Goal: Download file/media

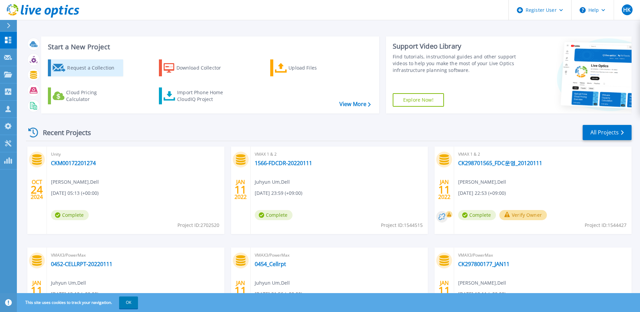
click at [88, 69] on div "Request a Collection" at bounding box center [94, 67] width 54 height 13
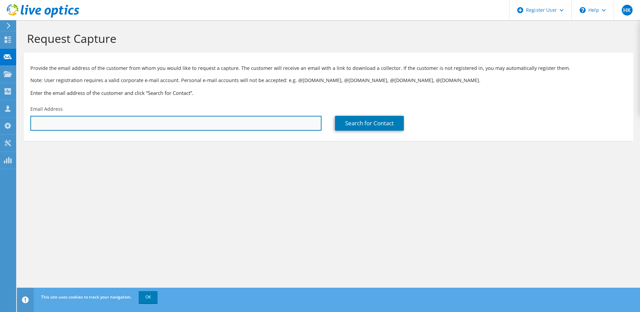
click at [130, 126] on input "text" at bounding box center [175, 123] width 291 height 15
type input "hyungsoo.kim@dell.com"
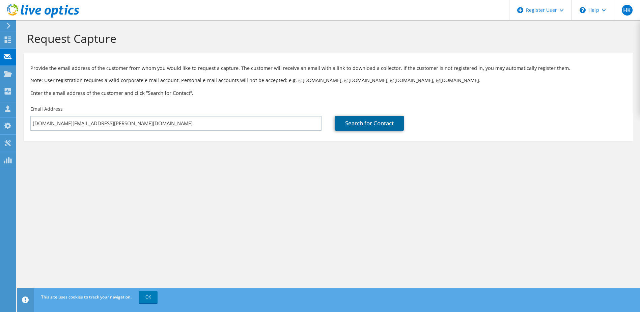
click at [361, 126] on link "Search for Contact" at bounding box center [369, 123] width 69 height 15
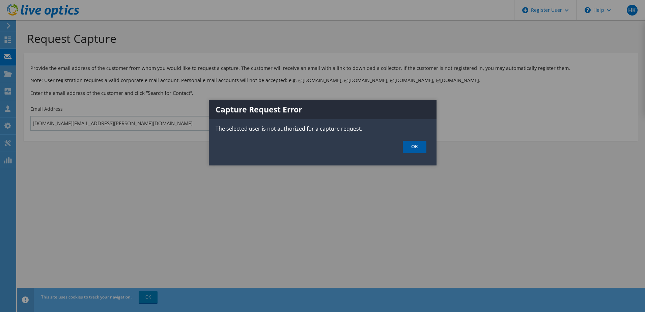
click at [416, 146] on link "OK" at bounding box center [415, 147] width 24 height 12
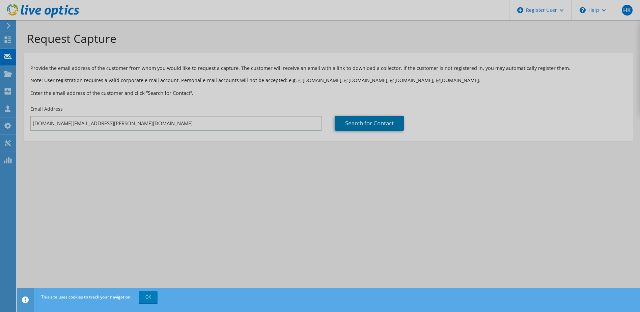
drag, startPoint x: 269, startPoint y: 165, endPoint x: 262, endPoint y: 163, distance: 7.6
click at [269, 165] on div at bounding box center [320, 156] width 640 height 312
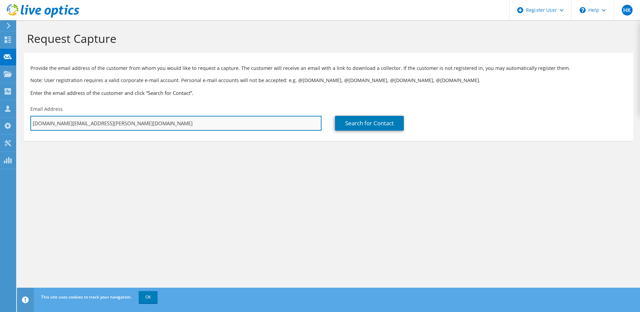
click at [167, 126] on input "hyungsoo.kim@dell.com" at bounding box center [175, 123] width 291 height 15
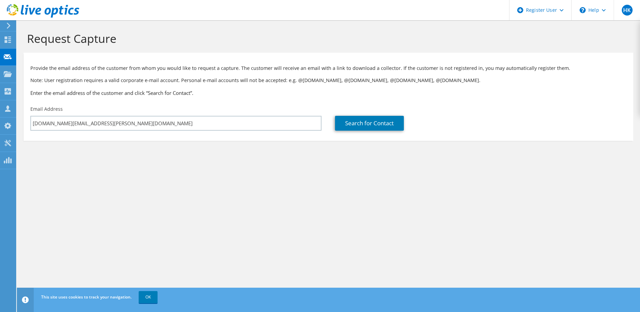
click at [272, 181] on div "Request Capture Provide the email address of the customer from whom you would l…" at bounding box center [328, 165] width 623 height 291
drag, startPoint x: 91, startPoint y: 172, endPoint x: 20, endPoint y: 115, distance: 90.7
click at [88, 168] on section "Request Capture Provide the email address of the customer from whom you would l…" at bounding box center [328, 97] width 623 height 154
click at [142, 30] on div "Request Capture" at bounding box center [328, 36] width 616 height 32
click at [44, 9] on icon at bounding box center [43, 11] width 73 height 14
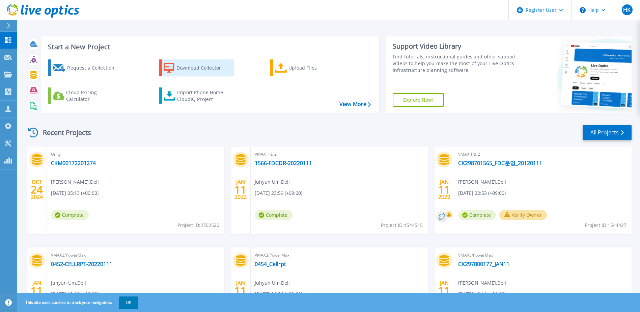
click at [203, 69] on div "Download Collector" at bounding box center [203, 67] width 54 height 13
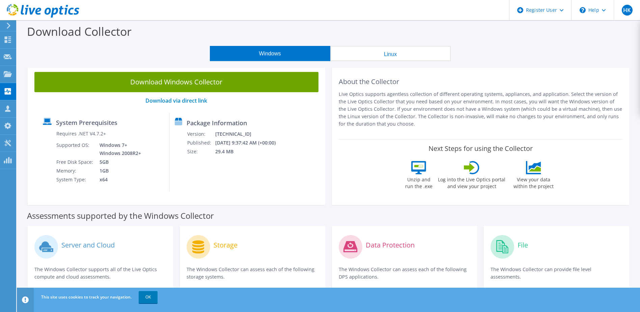
click at [384, 53] on button "Linux" at bounding box center [390, 53] width 120 height 15
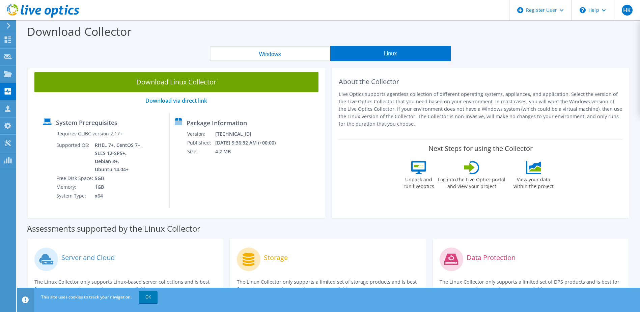
click at [277, 49] on button "Windows" at bounding box center [270, 53] width 120 height 15
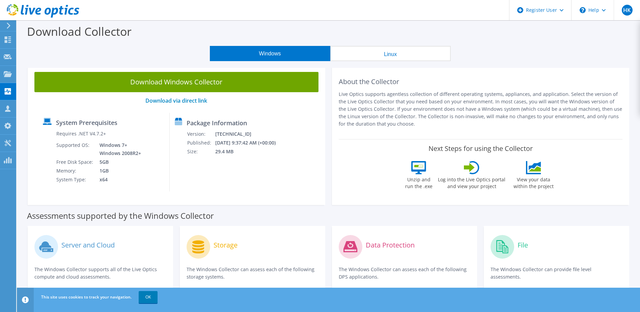
click at [281, 213] on div "Assessments supported by the Windows Collector" at bounding box center [328, 213] width 603 height 17
click at [176, 101] on link "Download via direct link" at bounding box center [176, 100] width 62 height 7
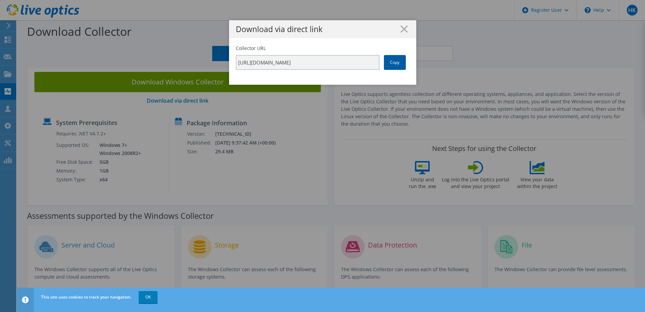
click at [390, 64] on link "Copy" at bounding box center [395, 62] width 22 height 15
click at [403, 30] on line at bounding box center [404, 29] width 7 height 7
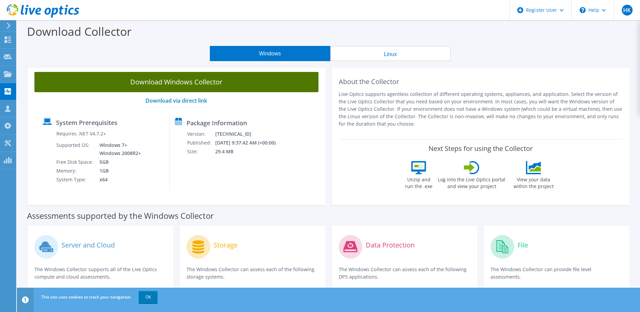
click at [181, 85] on link "Download Windows Collector" at bounding box center [176, 82] width 284 height 20
